Goal: Information Seeking & Learning: Learn about a topic

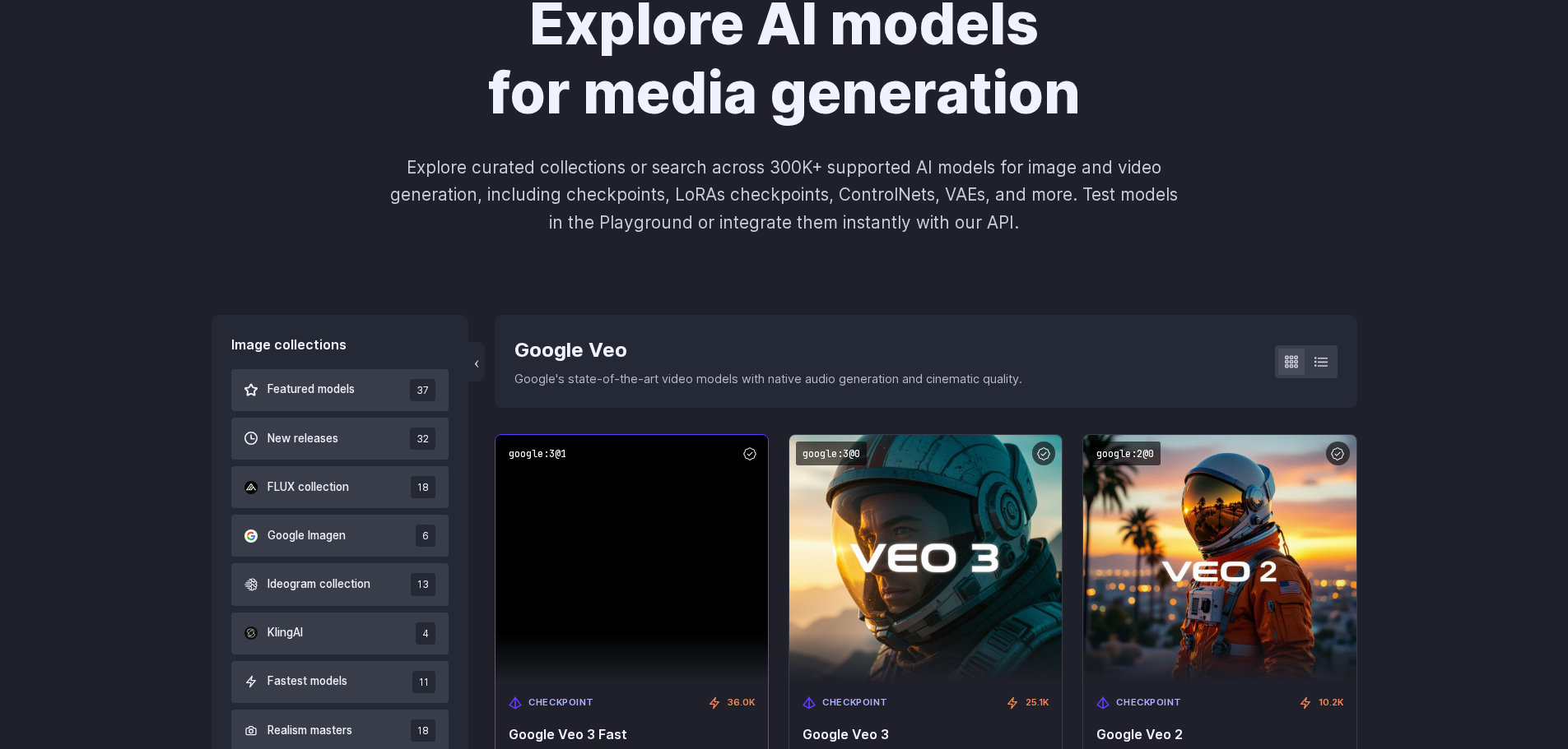
scroll to position [329, 0]
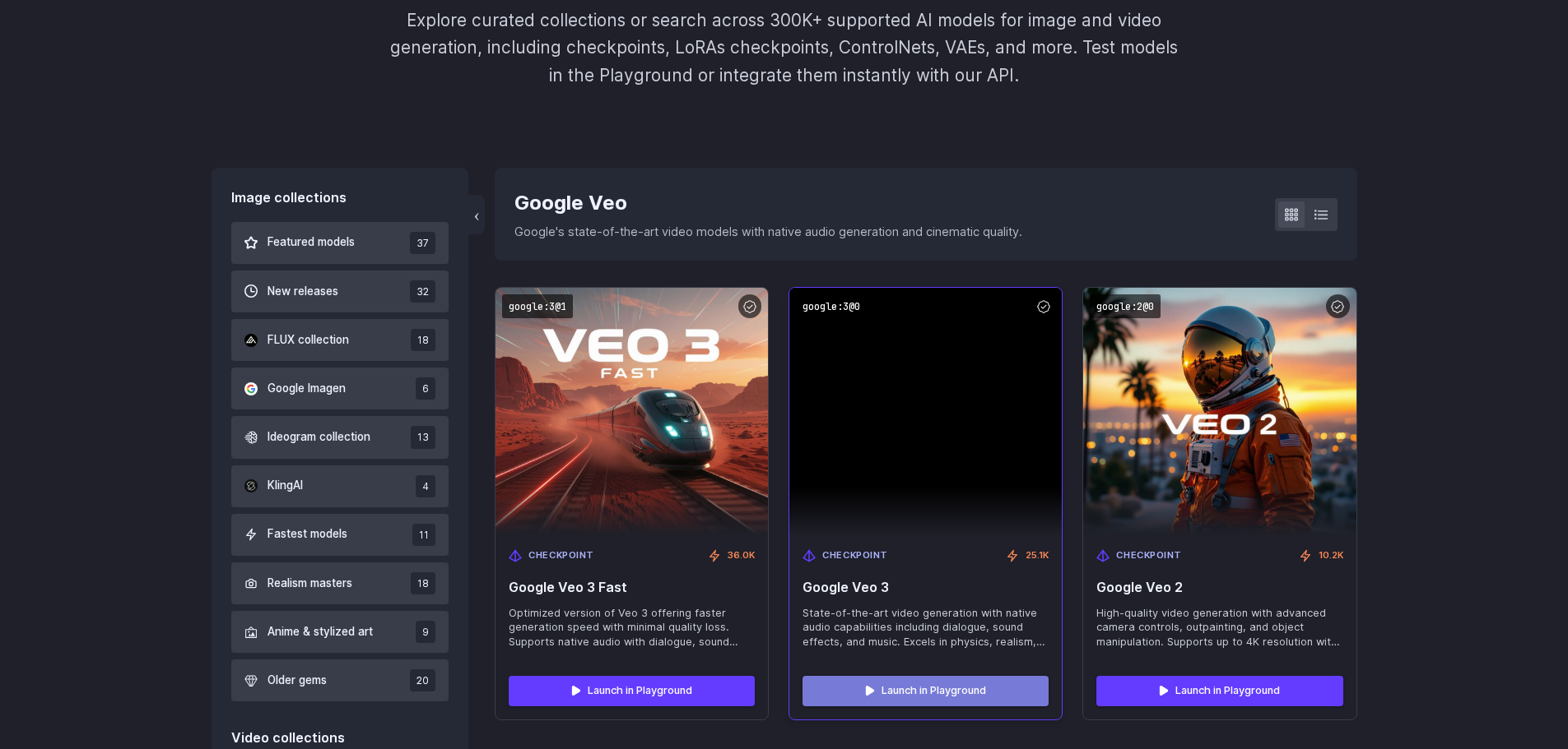
click at [878, 686] on link "Launch in Playground" at bounding box center [926, 691] width 246 height 30
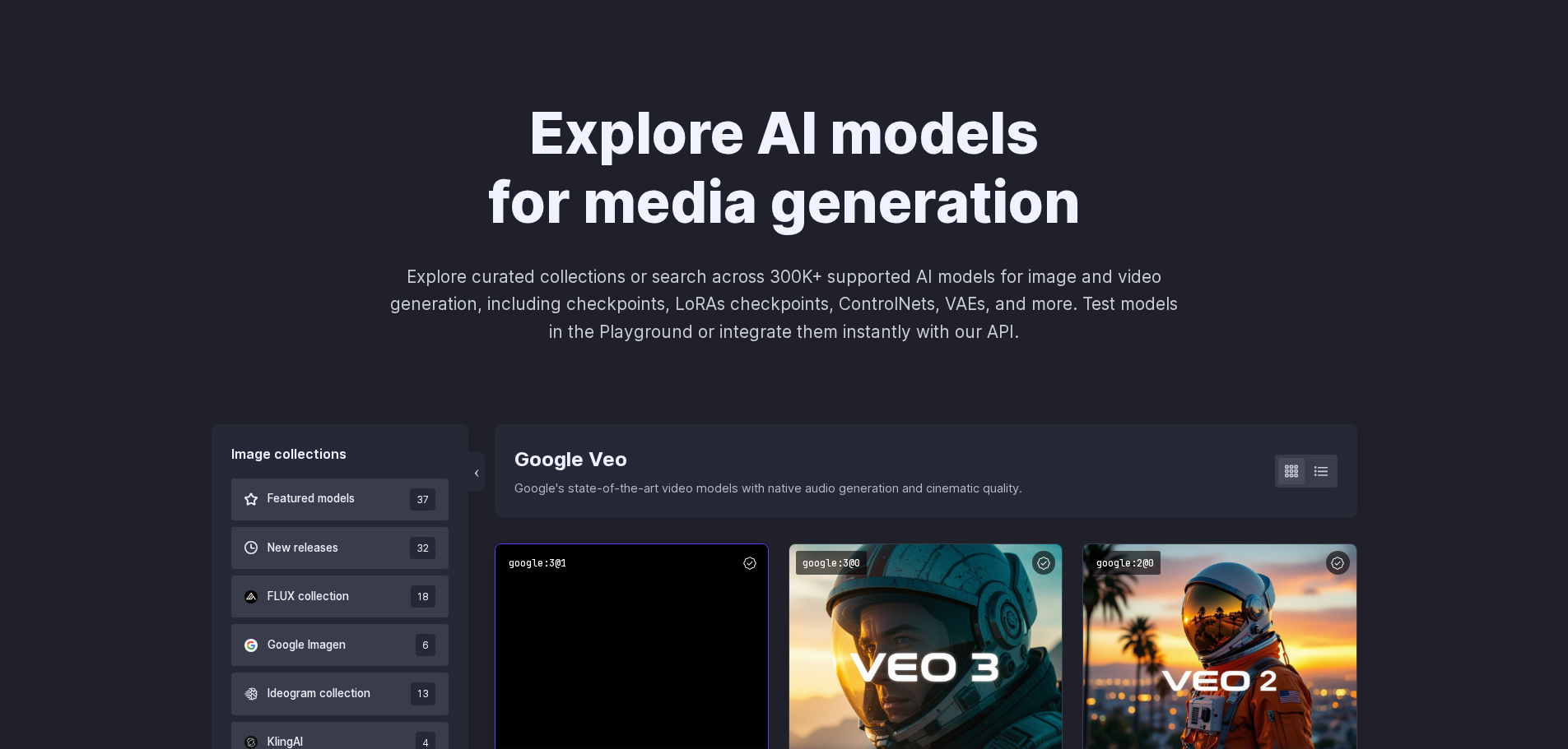
scroll to position [0, 0]
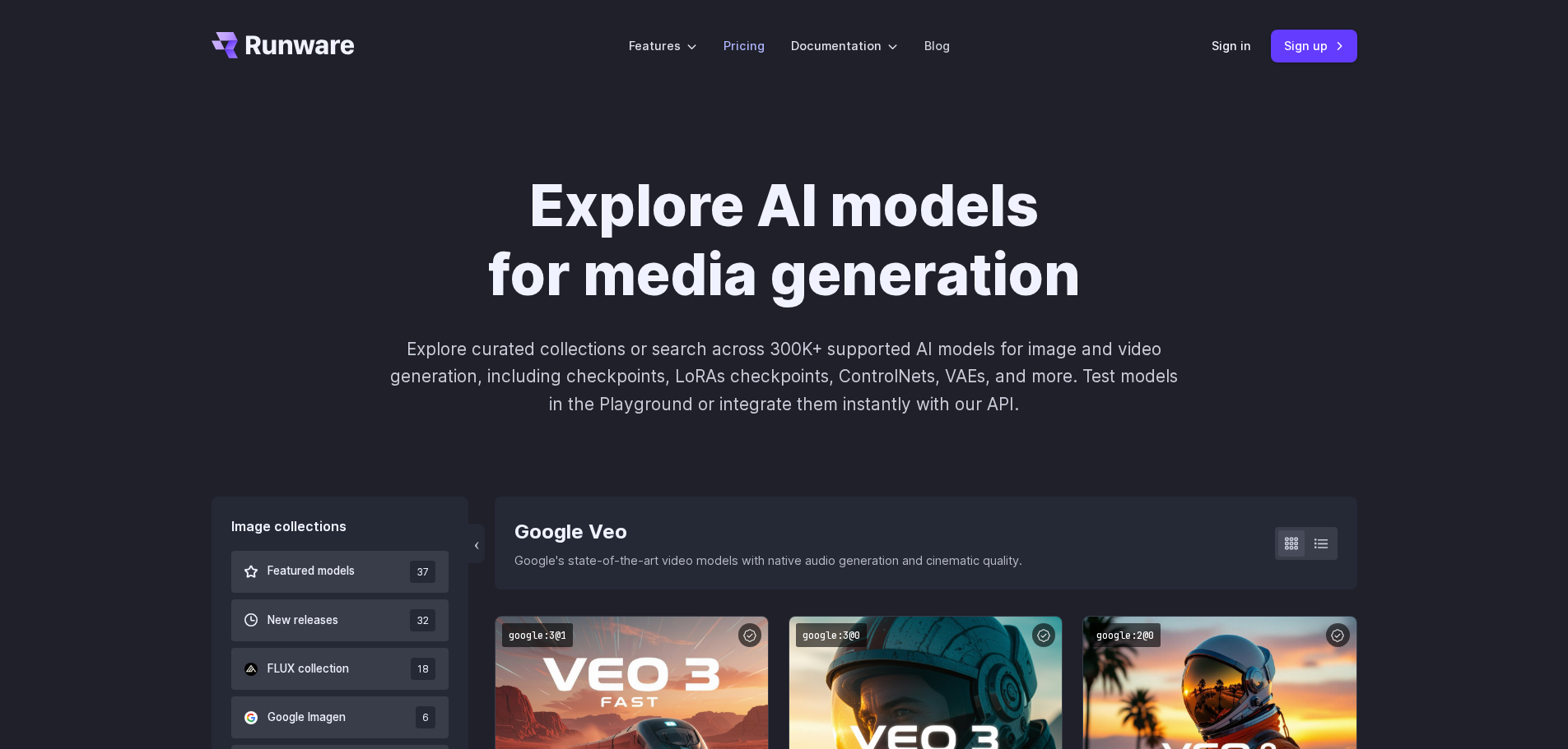
click at [735, 39] on link "Pricing" at bounding box center [744, 46] width 42 height 19
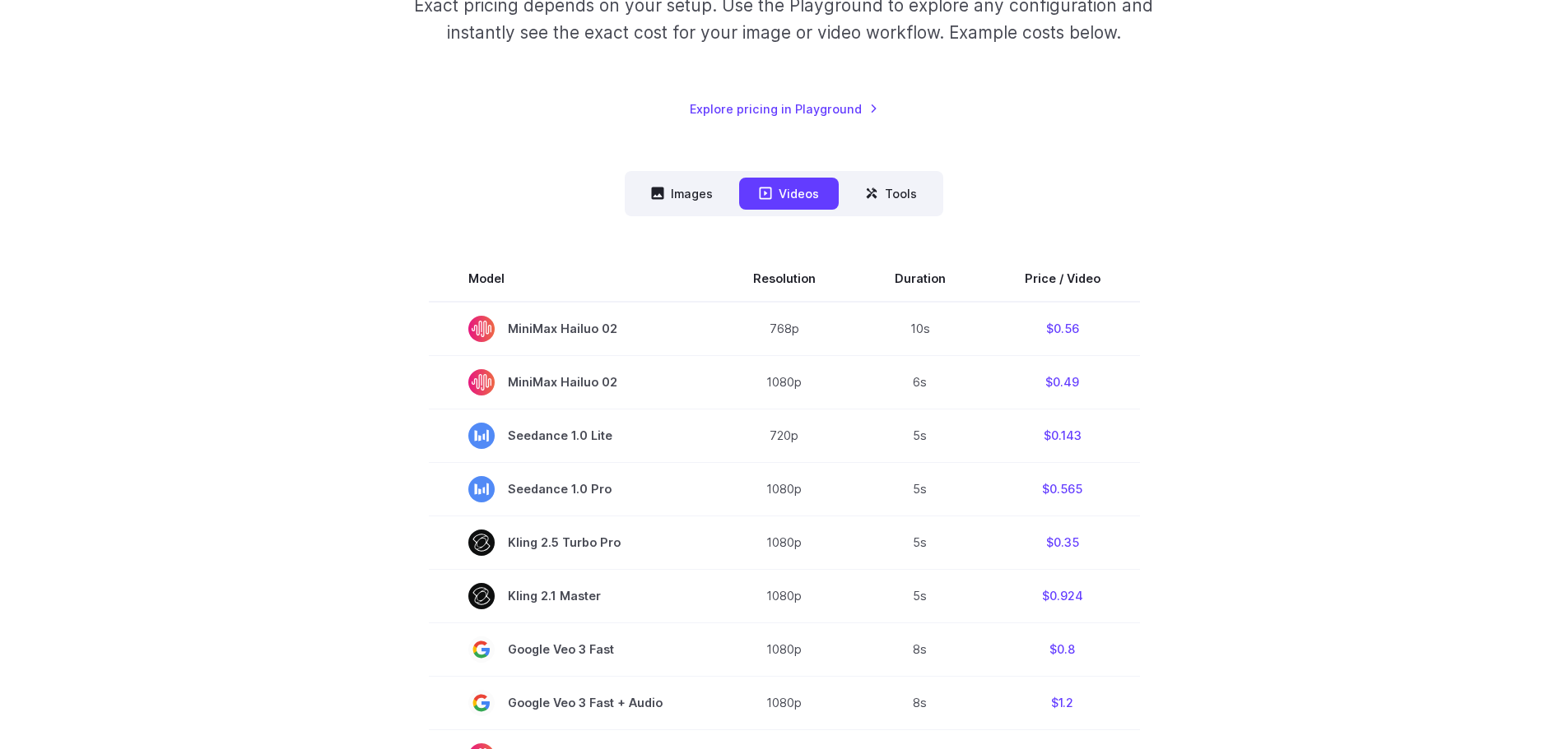
scroll to position [329, 0]
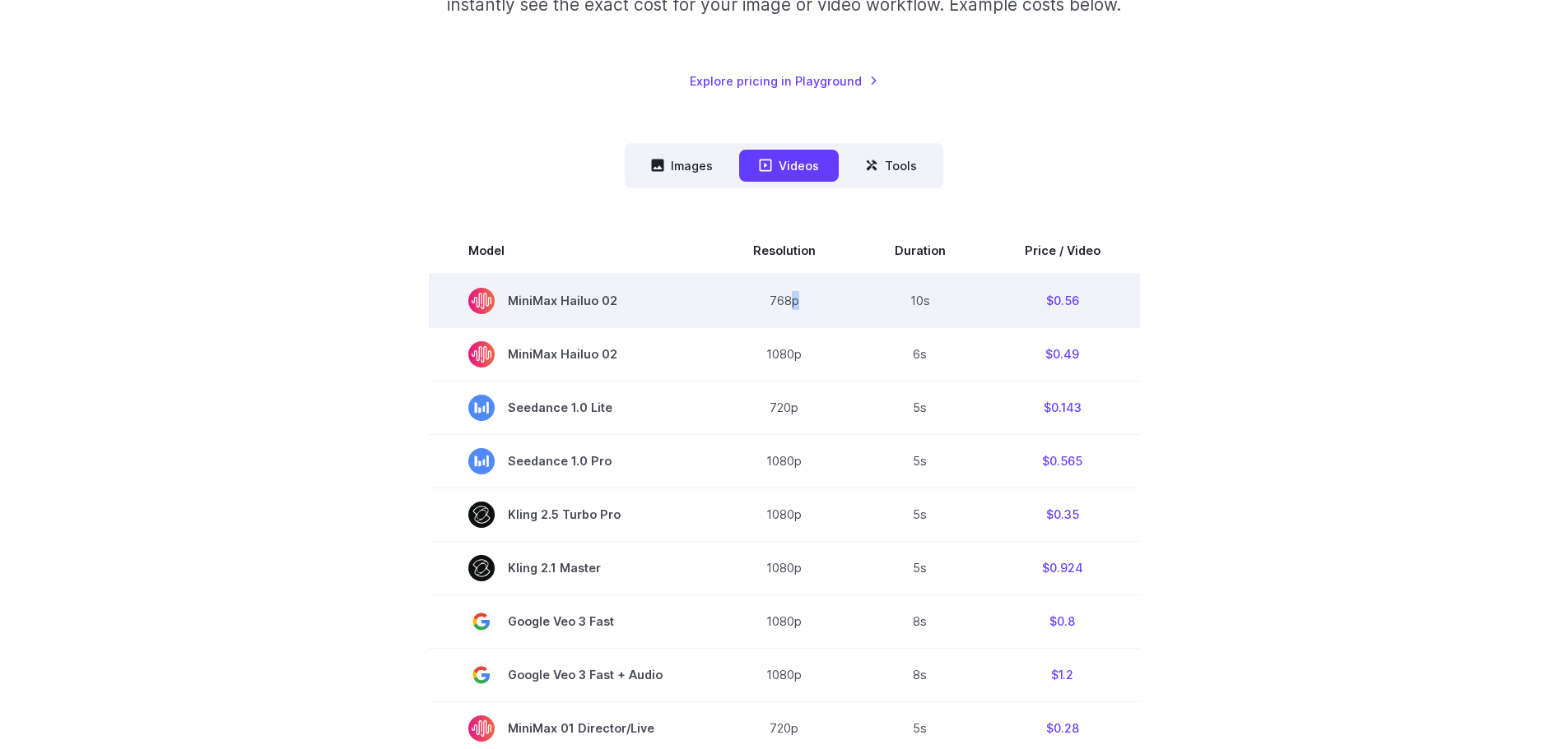
drag, startPoint x: 828, startPoint y: 295, endPoint x: 794, endPoint y: 300, distance: 34.4
click at [794, 300] on td "768p" at bounding box center [784, 301] width 142 height 54
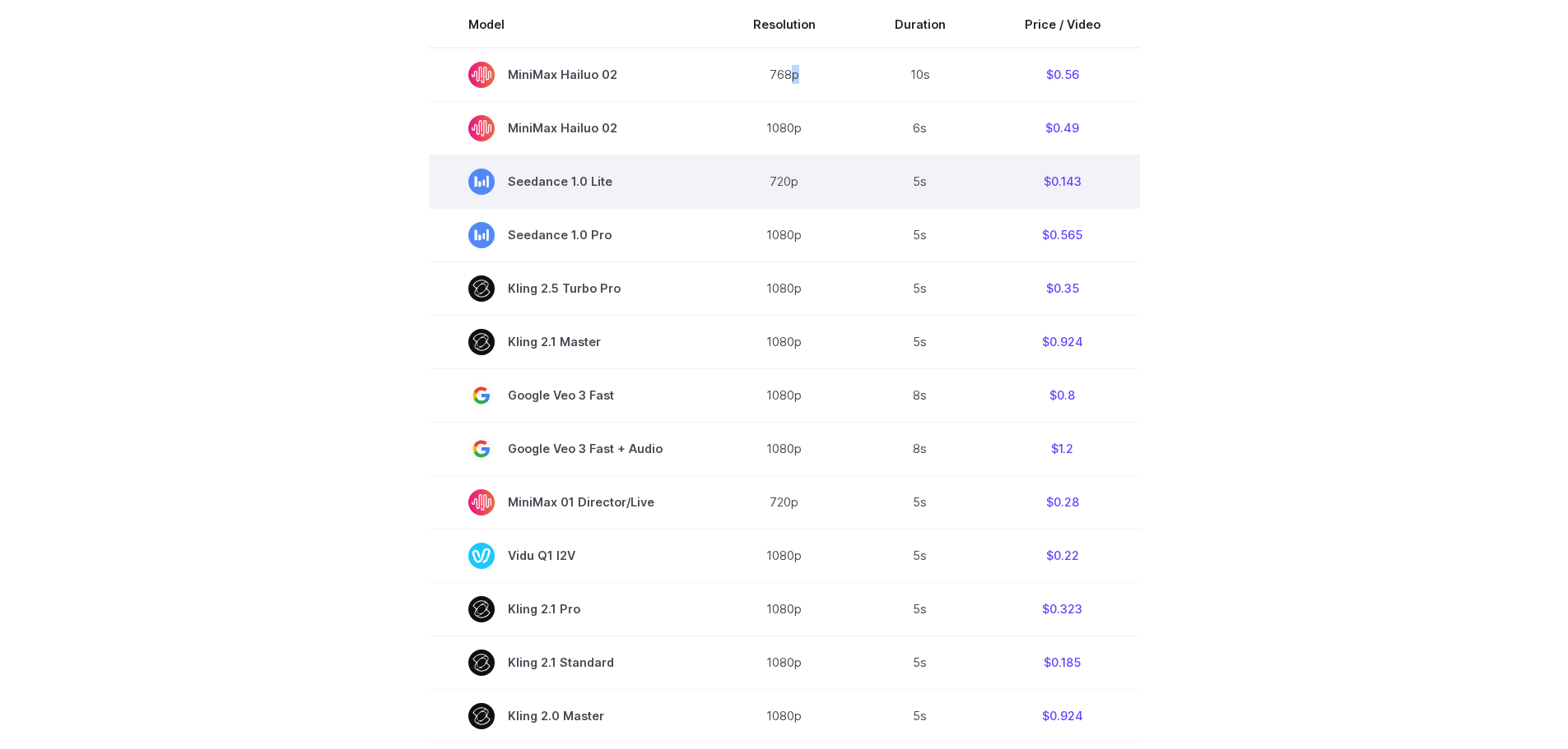
scroll to position [576, 0]
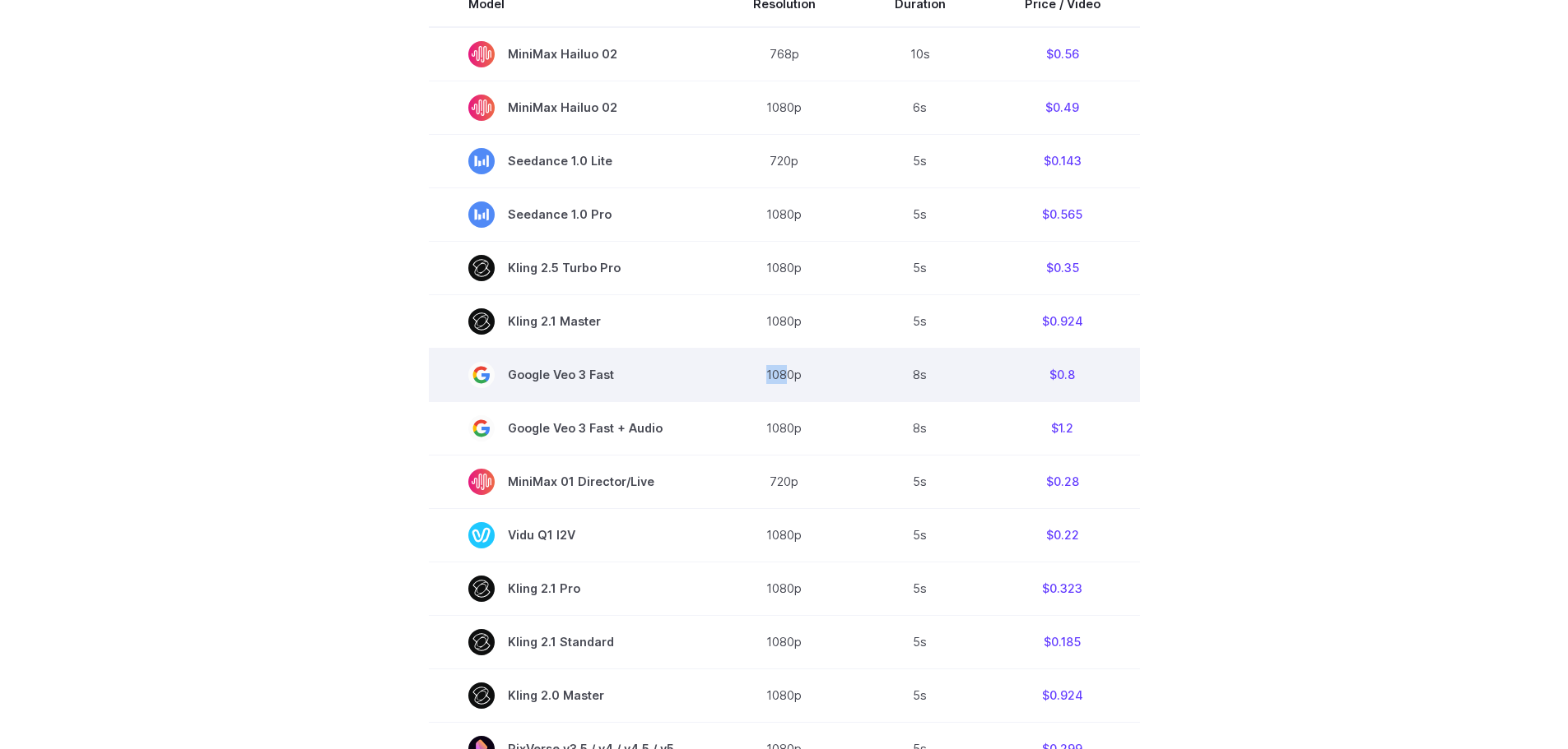
click at [756, 383] on td "1080p" at bounding box center [784, 375] width 142 height 53
click at [812, 383] on td "1080p" at bounding box center [784, 375] width 142 height 53
click at [813, 383] on td "1080p" at bounding box center [784, 375] width 142 height 53
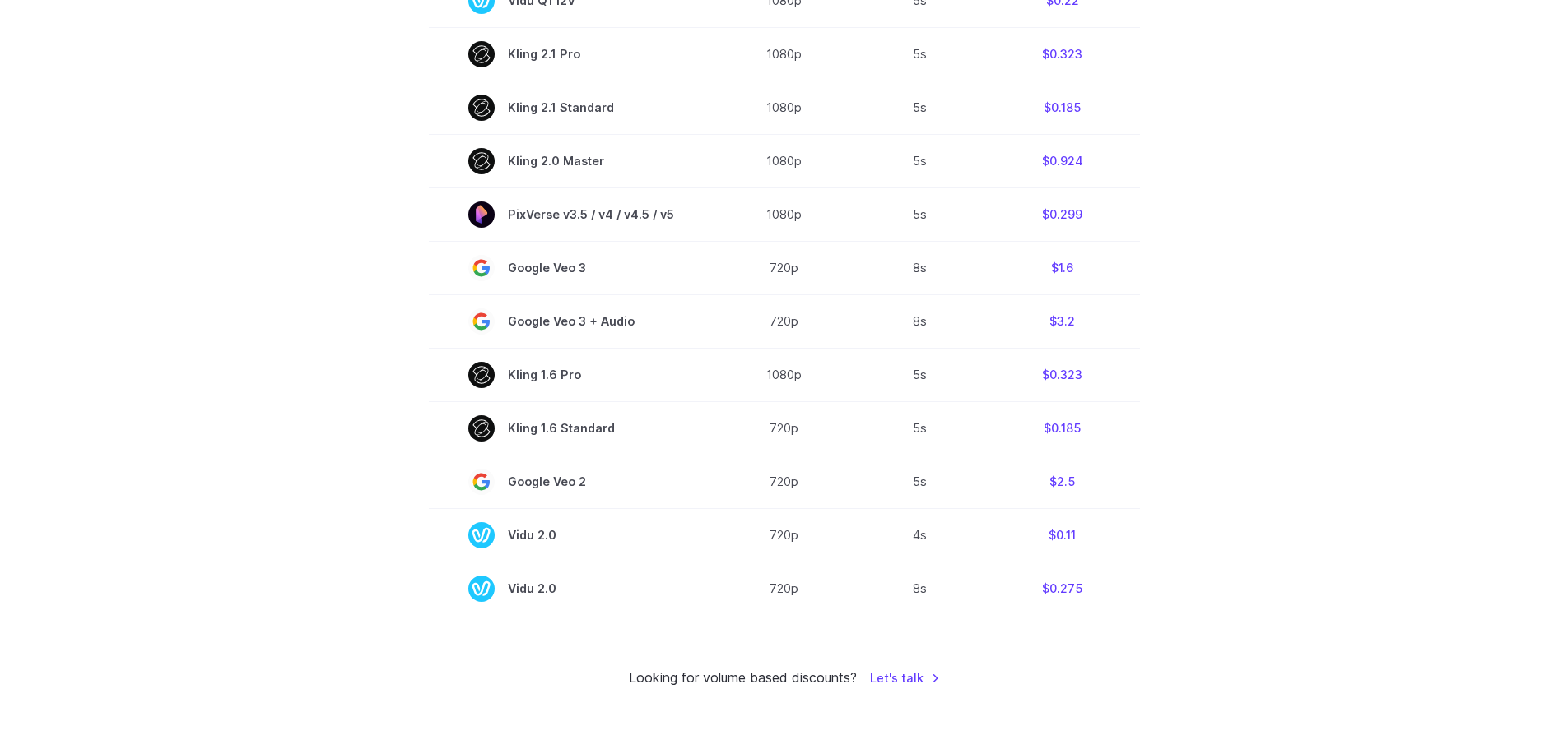
scroll to position [1152, 0]
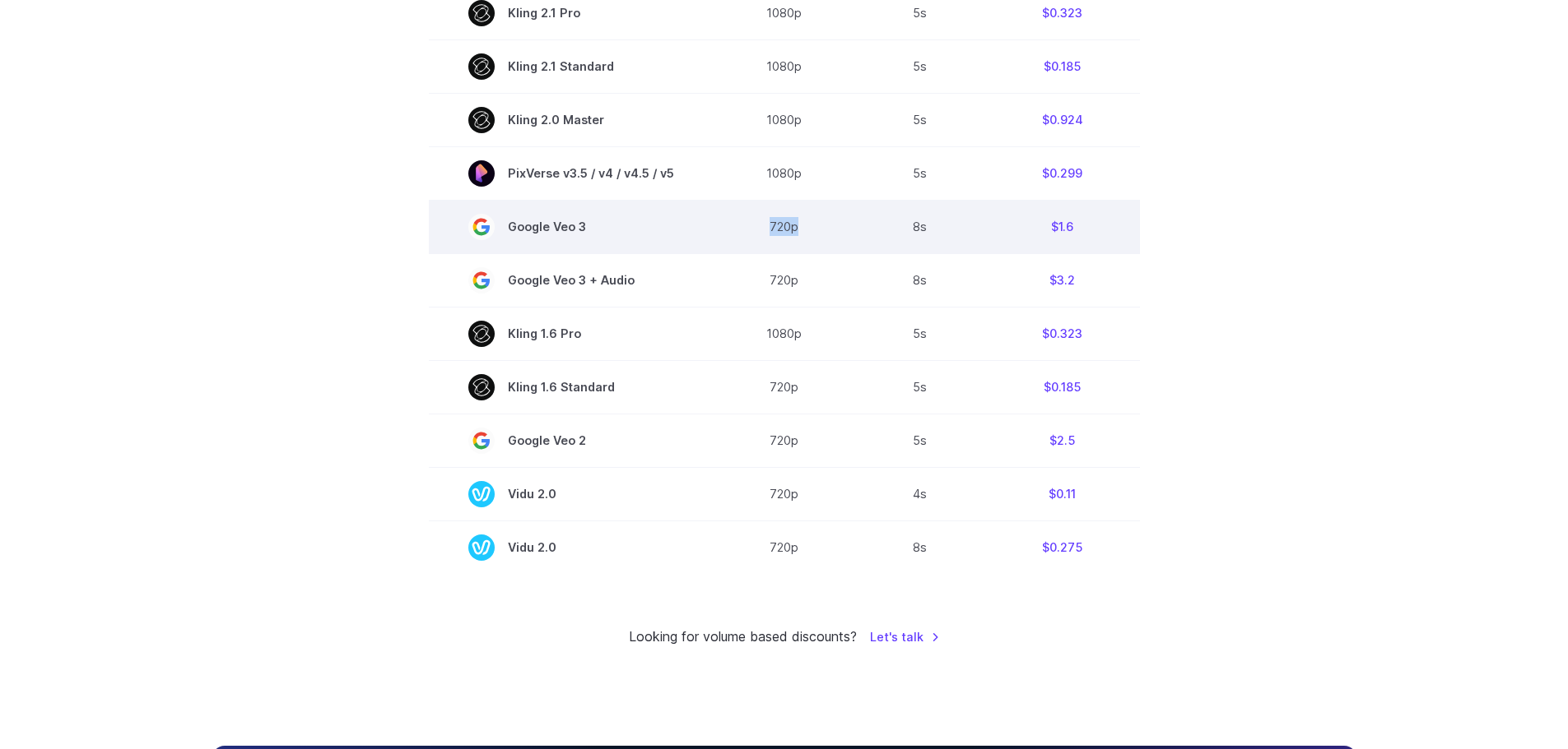
drag, startPoint x: 771, startPoint y: 231, endPoint x: 836, endPoint y: 236, distance: 65.2
click at [817, 232] on td "720p" at bounding box center [784, 227] width 142 height 53
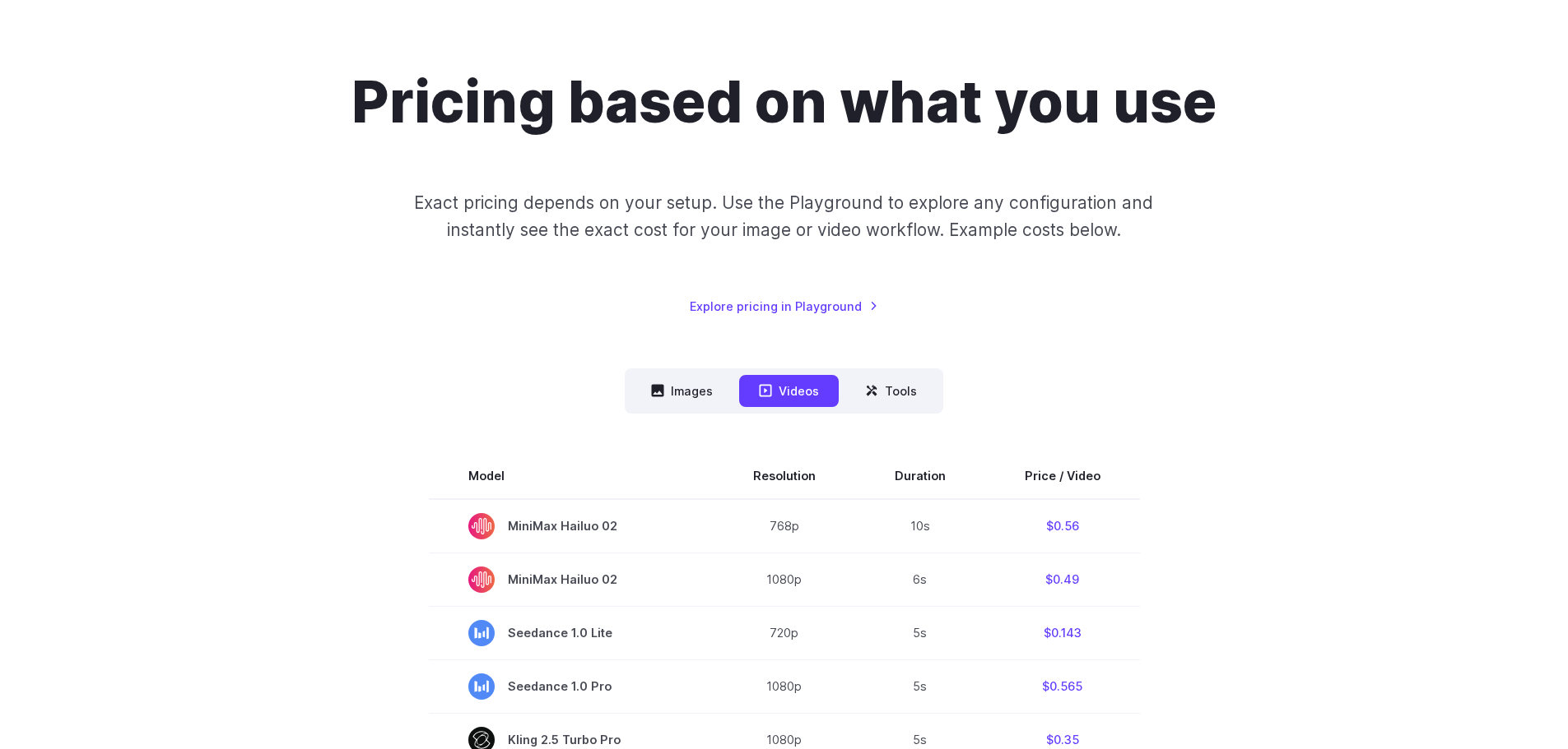
scroll to position [0, 0]
